Goal: Task Accomplishment & Management: Manage account settings

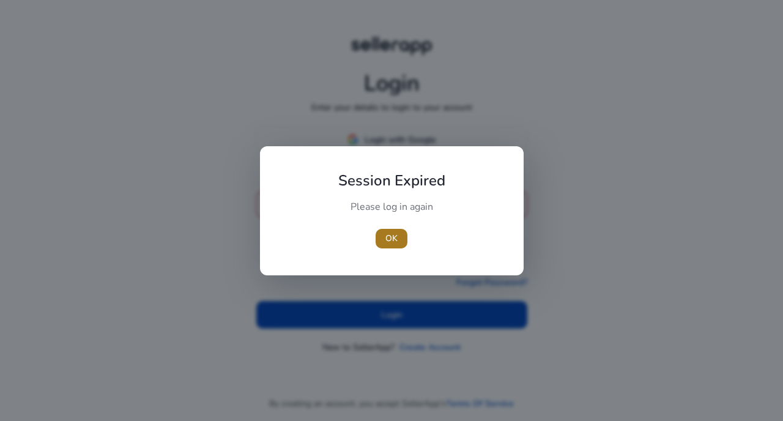
click at [396, 227] on span "button" at bounding box center [392, 238] width 32 height 29
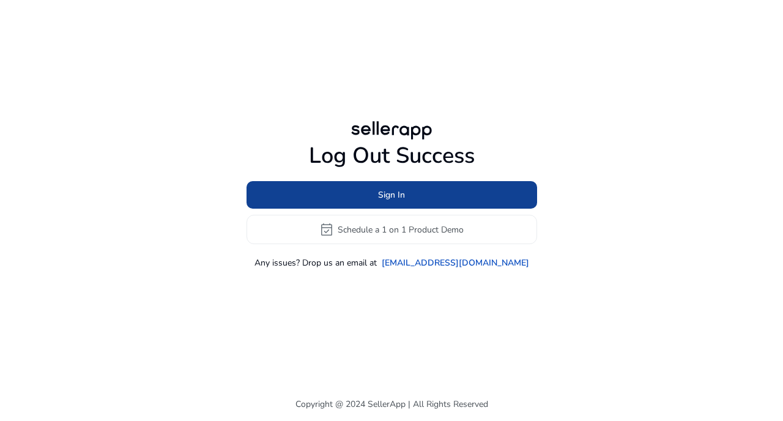
click at [367, 193] on span at bounding box center [392, 194] width 291 height 29
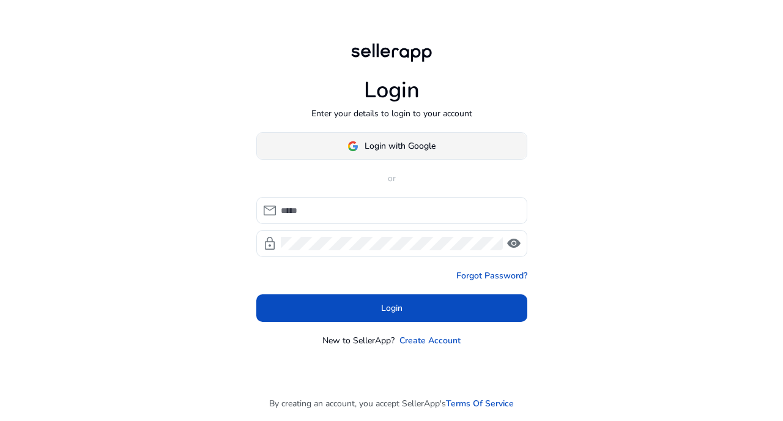
click at [362, 146] on span "Login with Google" at bounding box center [391, 145] width 88 height 13
